Goal: Transaction & Acquisition: Purchase product/service

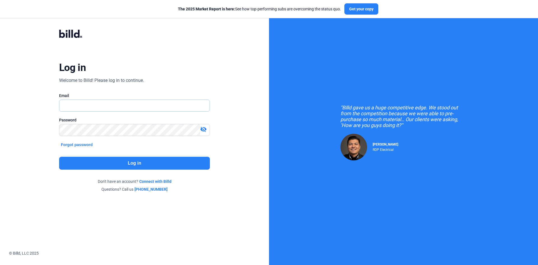
type input "[EMAIL_ADDRESS][DOMAIN_NAME]"
click at [133, 163] on button "Log in" at bounding box center [134, 163] width 151 height 13
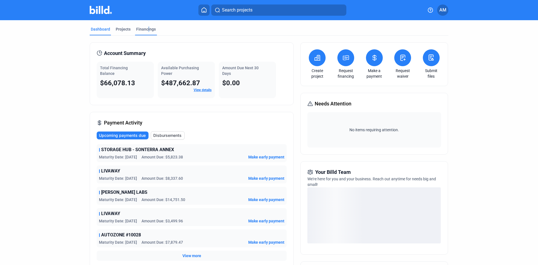
click at [147, 31] on div "Financings" at bounding box center [146, 29] width 20 height 6
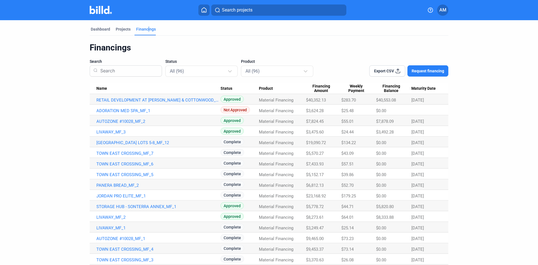
click at [99, 10] on img at bounding box center [101, 10] width 22 height 8
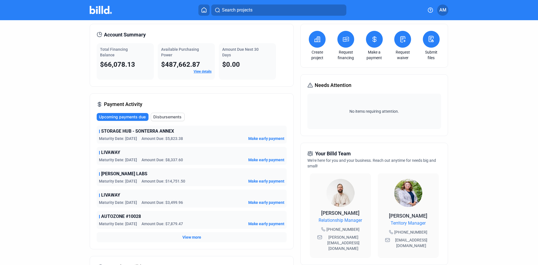
scroll to position [28, 0]
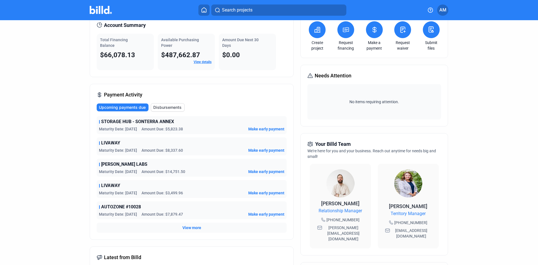
click at [193, 228] on span "View more" at bounding box center [192, 228] width 19 height 6
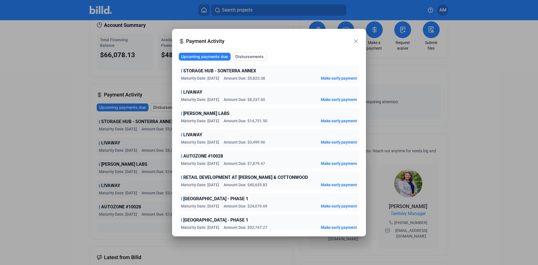
click at [332, 185] on span "Make early payment" at bounding box center [339, 185] width 36 height 6
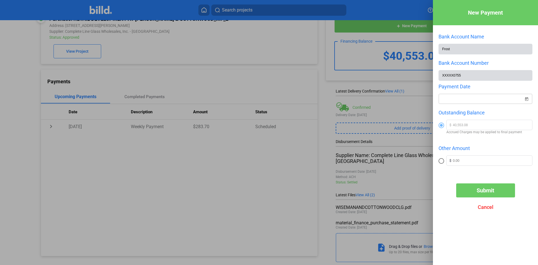
click at [479, 101] on div "New Payment Bank Account Name Frost Bank Account Number XXXXX0755 Payment Date …" at bounding box center [269, 132] width 538 height 265
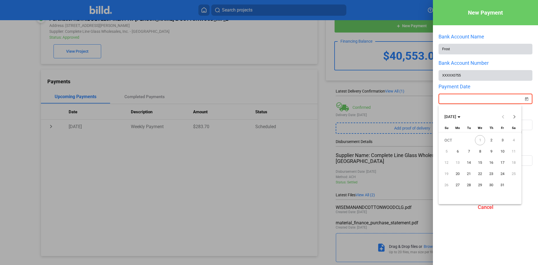
click at [502, 140] on span "3" at bounding box center [503, 140] width 10 height 10
type input "[DATE]"
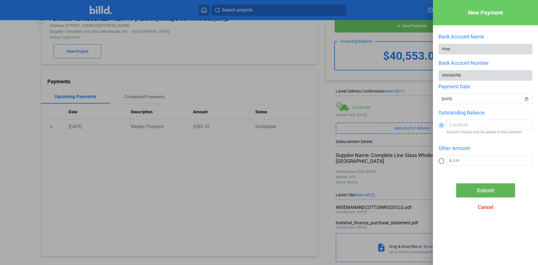
click at [491, 193] on span "Submit" at bounding box center [486, 190] width 18 height 7
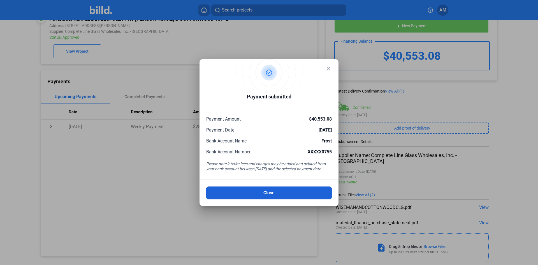
click at [274, 192] on button "Close" at bounding box center [269, 192] width 126 height 13
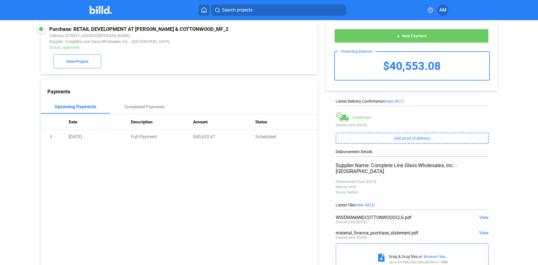
scroll to position [0, 0]
